Goal: Information Seeking & Learning: Learn about a topic

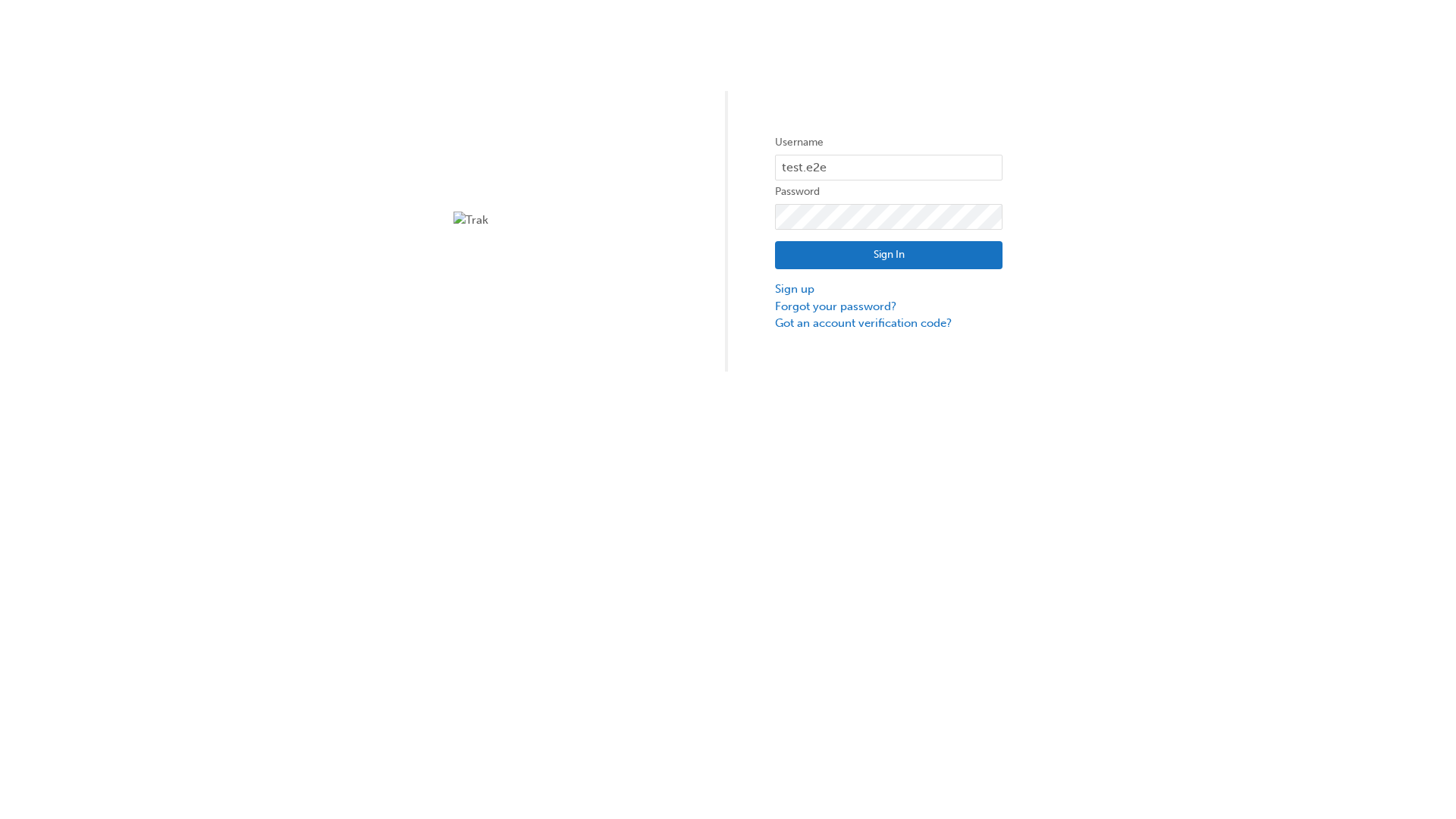
type input "test.e2e.user14"
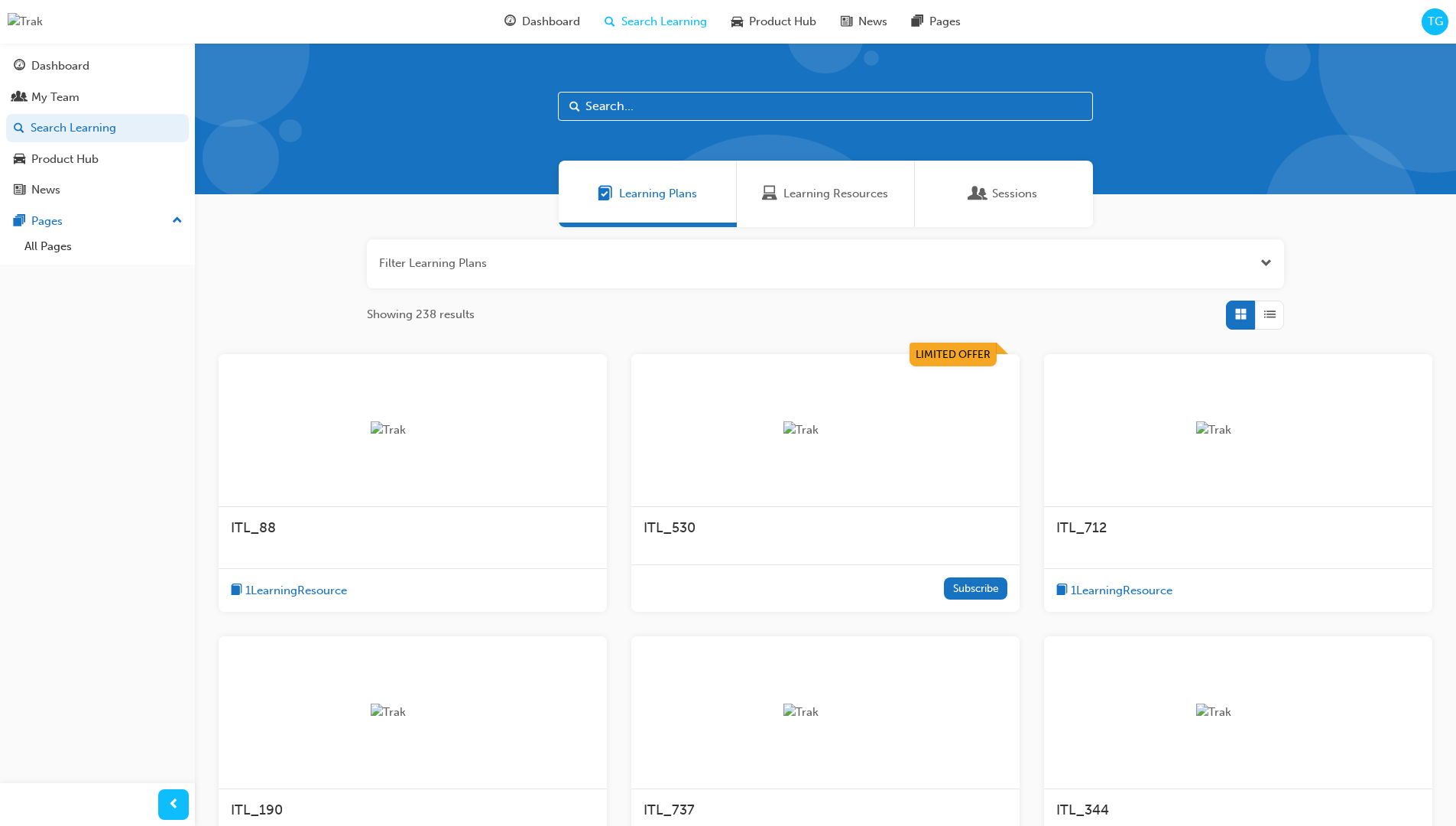
scroll to position [210, 0]
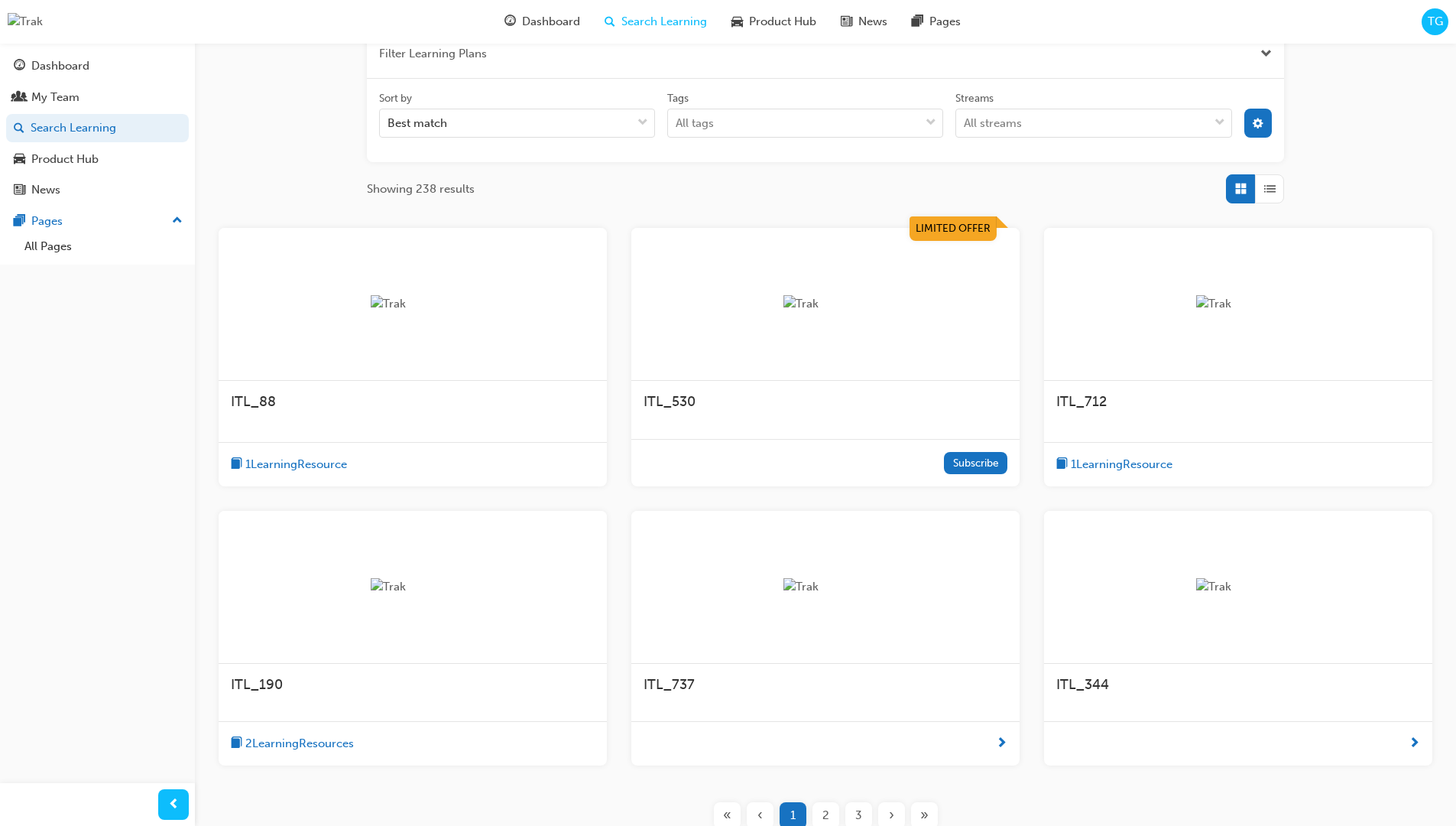
scroll to position [275, 0]
